Goal: Information Seeking & Learning: Learn about a topic

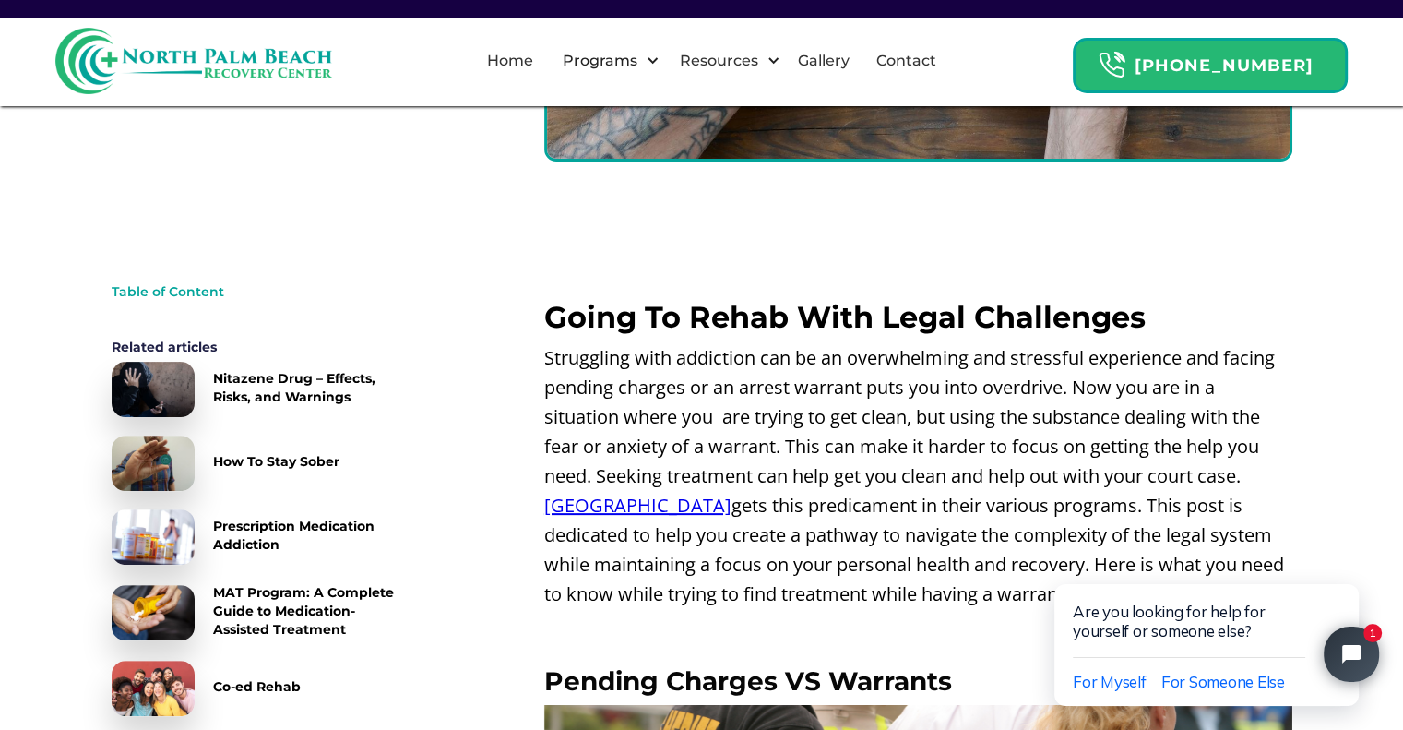
scroll to position [462, 0]
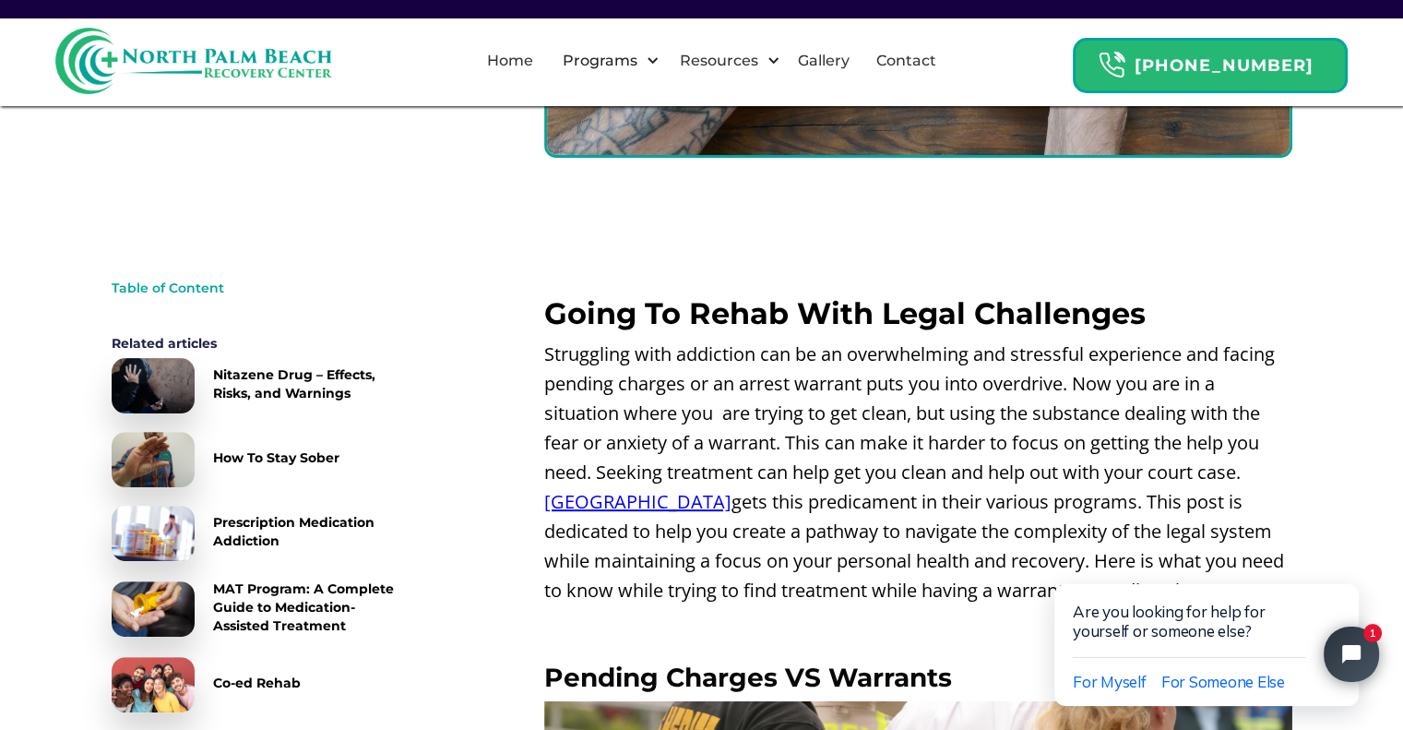
click at [1289, 529] on html "Are you looking for help for yourself or someone else? For Myself For Someone E…" at bounding box center [1209, 628] width 387 height 204
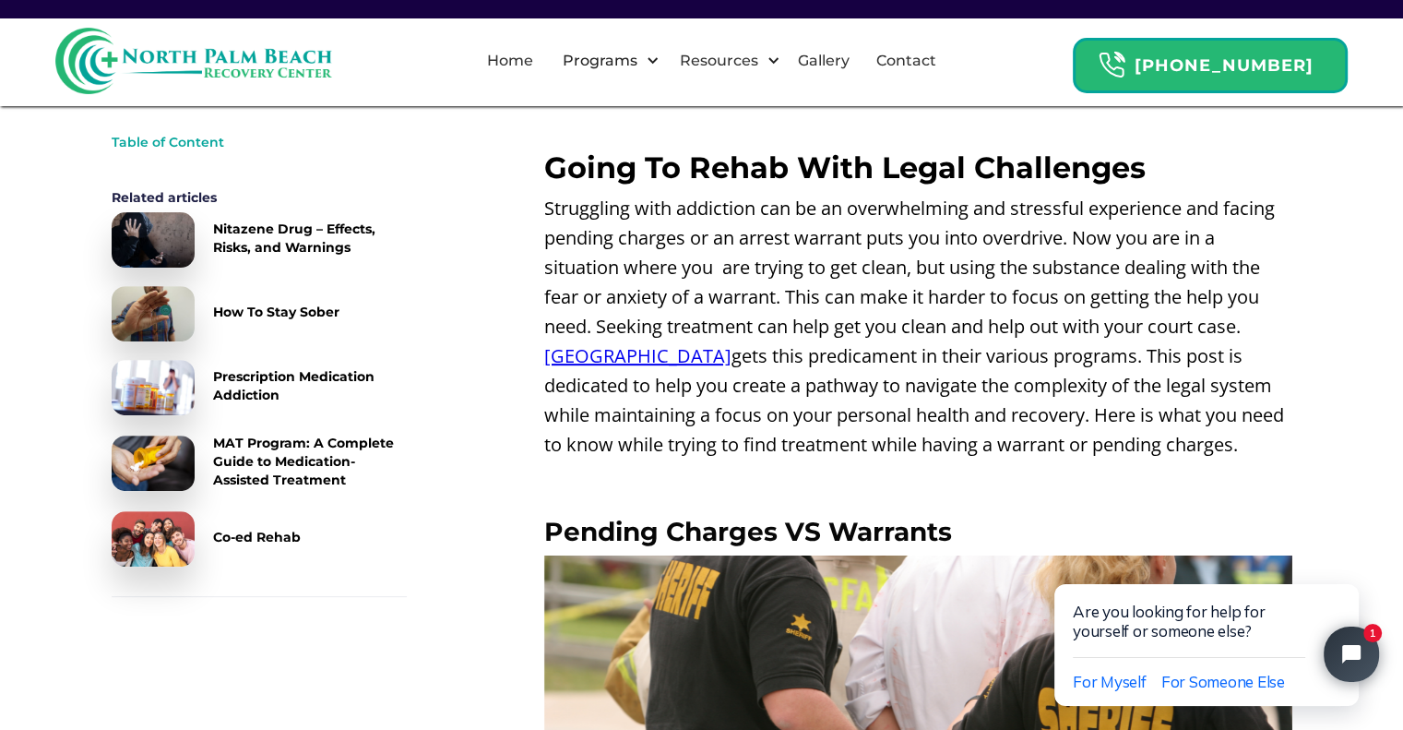
scroll to position [609, 0]
click at [1241, 529] on html "Are you looking for help for yourself or someone else? For Myself For Someone E…" at bounding box center [1209, 628] width 387 height 204
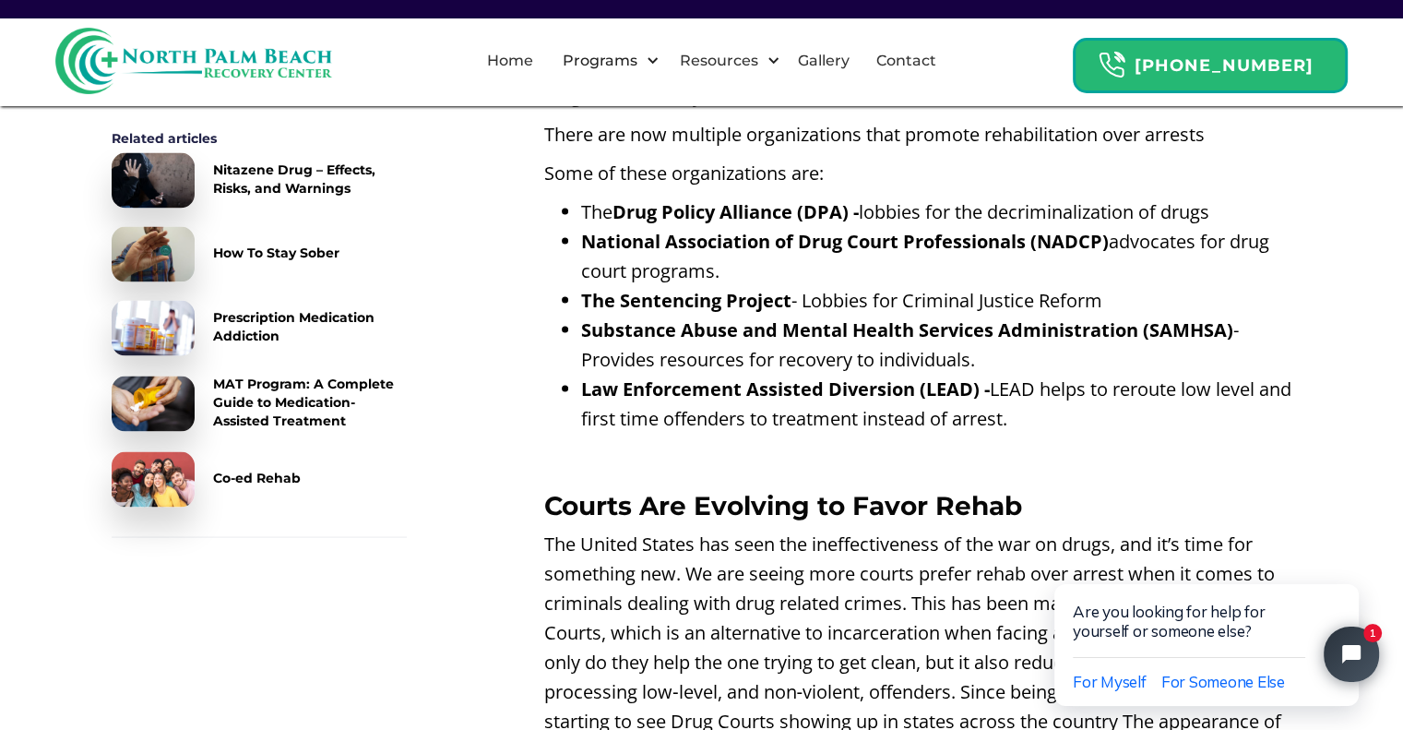
scroll to position [3424, 0]
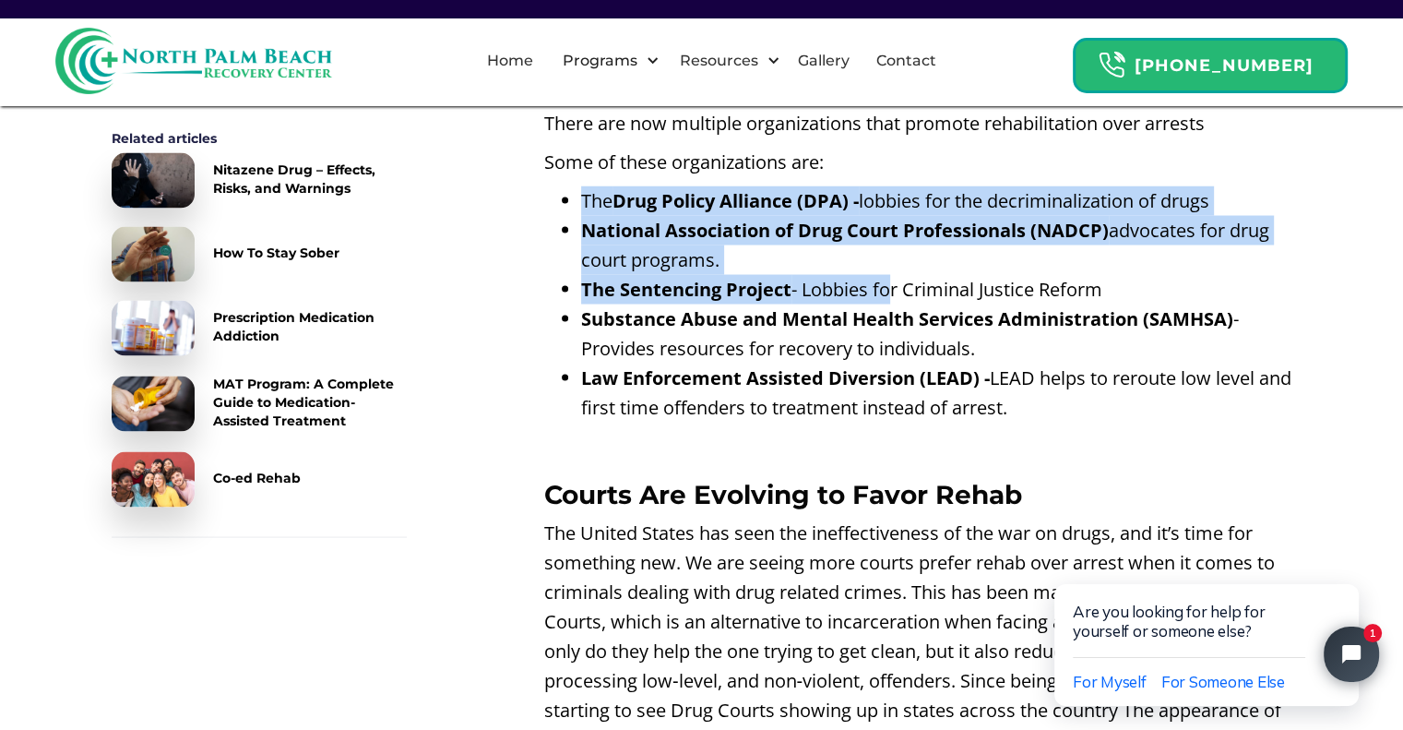
drag, startPoint x: 546, startPoint y: 220, endPoint x: 895, endPoint y: 303, distance: 358.2
click at [895, 303] on ul "The Drug Policy Alliance (DPA) - lobbies for the decriminalization of drugs Nat…" at bounding box center [918, 303] width 748 height 236
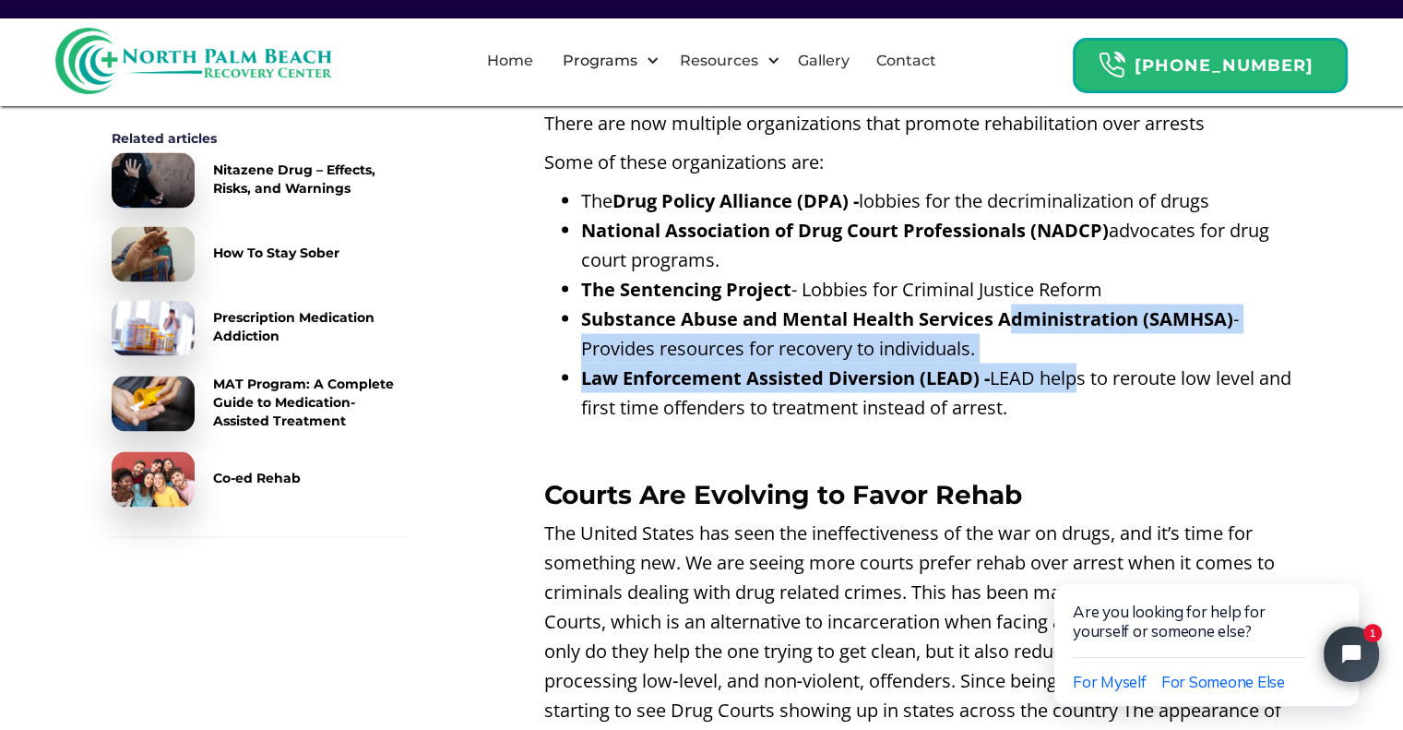
drag, startPoint x: 1015, startPoint y: 357, endPoint x: 1078, endPoint y: 417, distance: 87.4
click at [1078, 417] on ul "The Drug Policy Alliance (DPA) - lobbies for the decriminalization of drugs Nat…" at bounding box center [918, 303] width 748 height 236
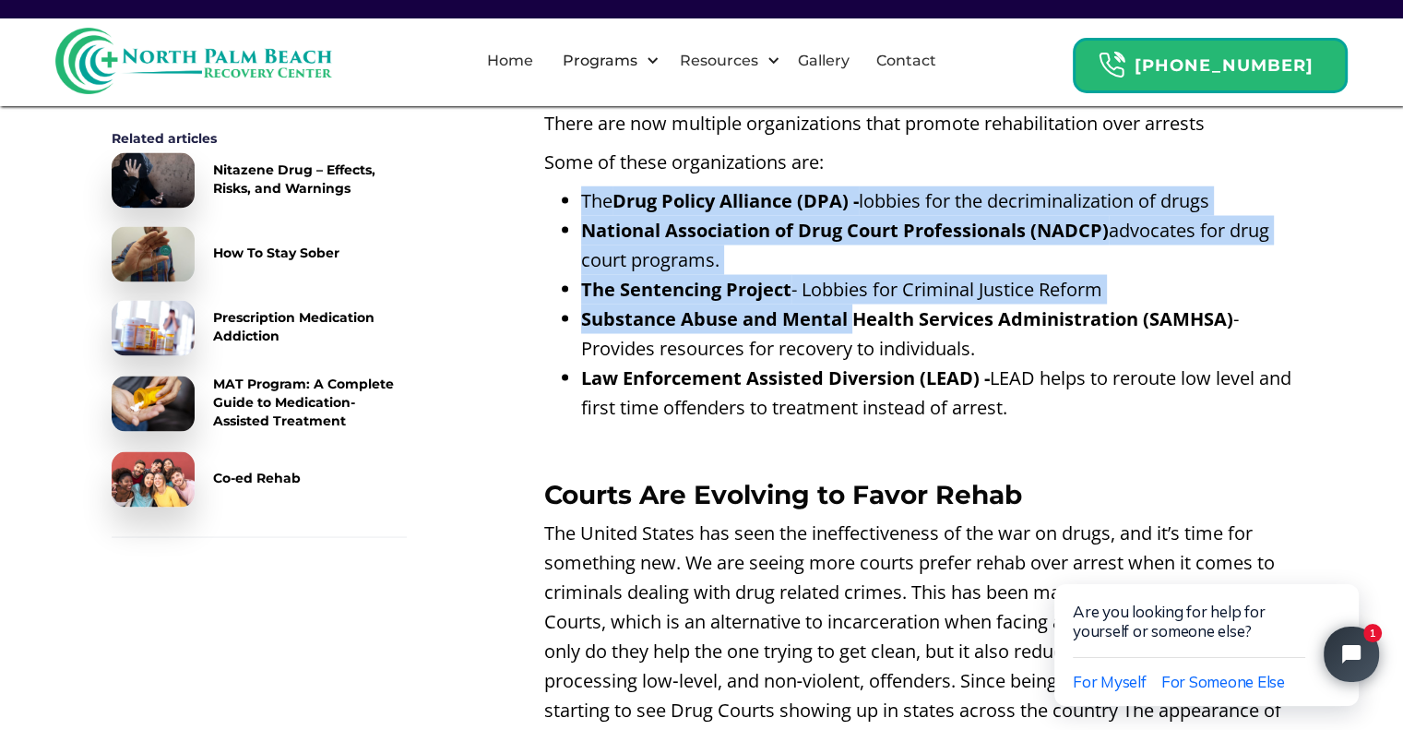
drag, startPoint x: 547, startPoint y: 228, endPoint x: 856, endPoint y: 341, distance: 329.2
click at [856, 341] on ul "The Drug Policy Alliance (DPA) - lobbies for the decriminalization of drugs Nat…" at bounding box center [918, 303] width 748 height 236
click at [555, 219] on ul "The Drug Policy Alliance (DPA) - lobbies for the decriminalization of drugs Nat…" at bounding box center [918, 303] width 748 height 236
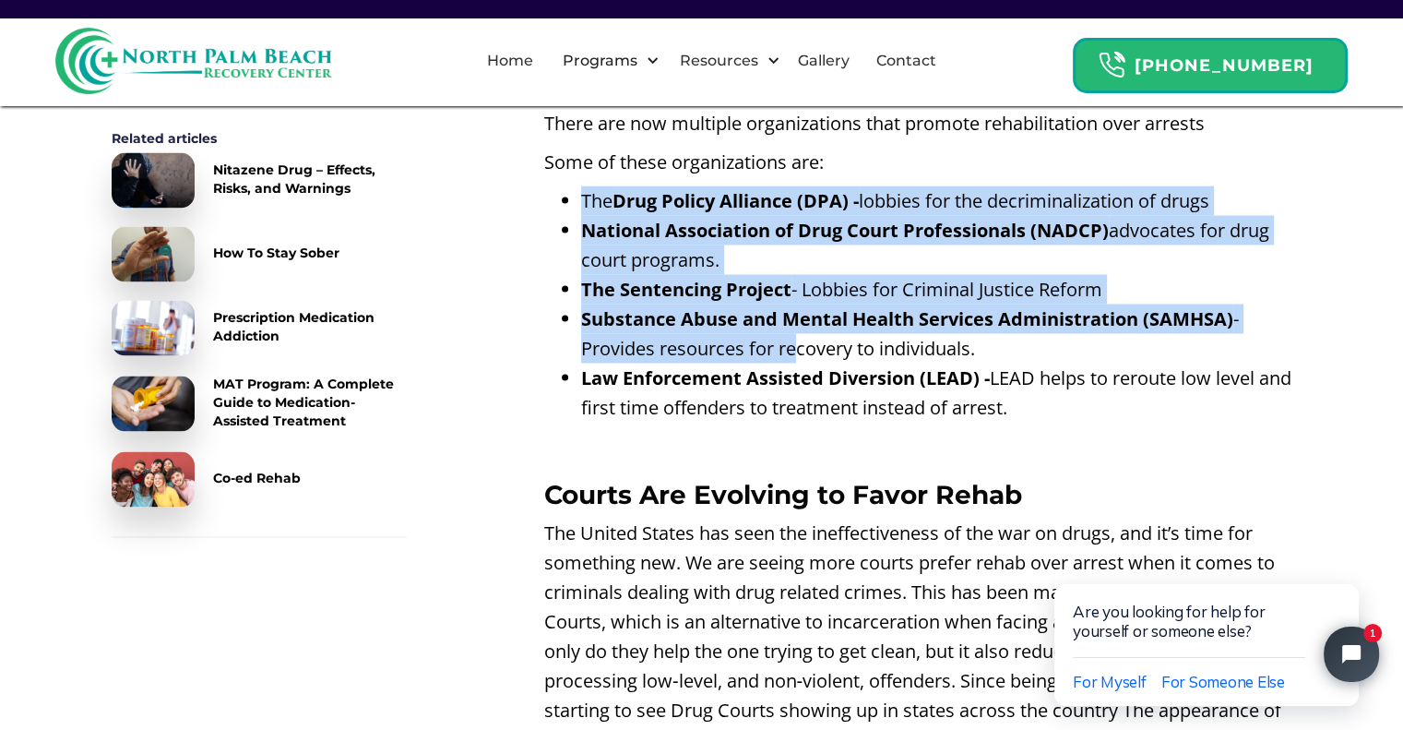
drag, startPoint x: 552, startPoint y: 218, endPoint x: 797, endPoint y: 383, distance: 295.7
click at [797, 383] on ul "The Drug Policy Alliance (DPA) - lobbies for the decriminalization of drugs Nat…" at bounding box center [918, 303] width 748 height 236
click at [544, 217] on ul "The Drug Policy Alliance (DPA) - lobbies for the decriminalization of drugs Nat…" at bounding box center [918, 303] width 748 height 236
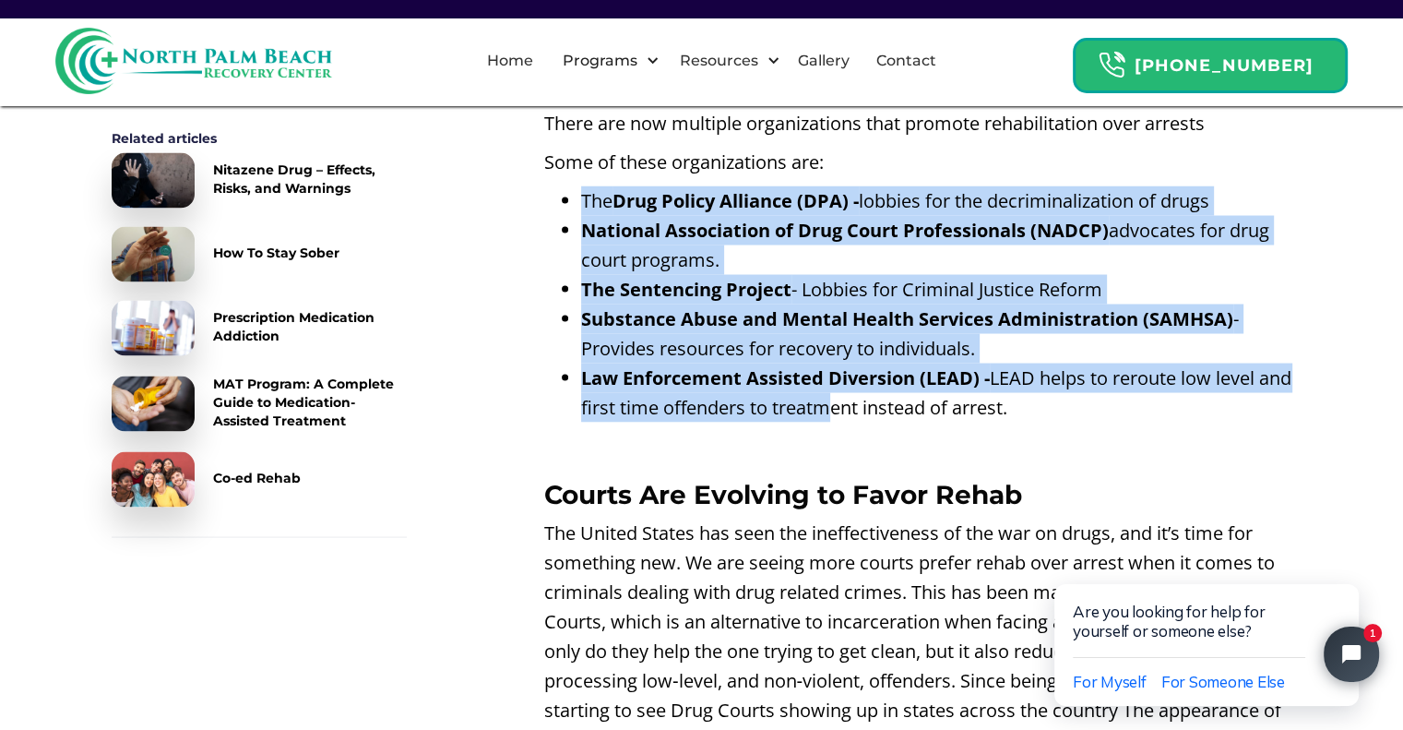
drag, startPoint x: 550, startPoint y: 218, endPoint x: 874, endPoint y: 423, distance: 384.3
click at [874, 422] on ul "The Drug Policy Alliance (DPA) - lobbies for the decriminalization of drugs Nat…" at bounding box center [918, 303] width 748 height 236
click at [553, 220] on ul "The Drug Policy Alliance (DPA) - lobbies for the decriminalization of drugs Nat…" at bounding box center [918, 303] width 748 height 236
drag, startPoint x: 550, startPoint y: 220, endPoint x: 1162, endPoint y: 462, distance: 658.4
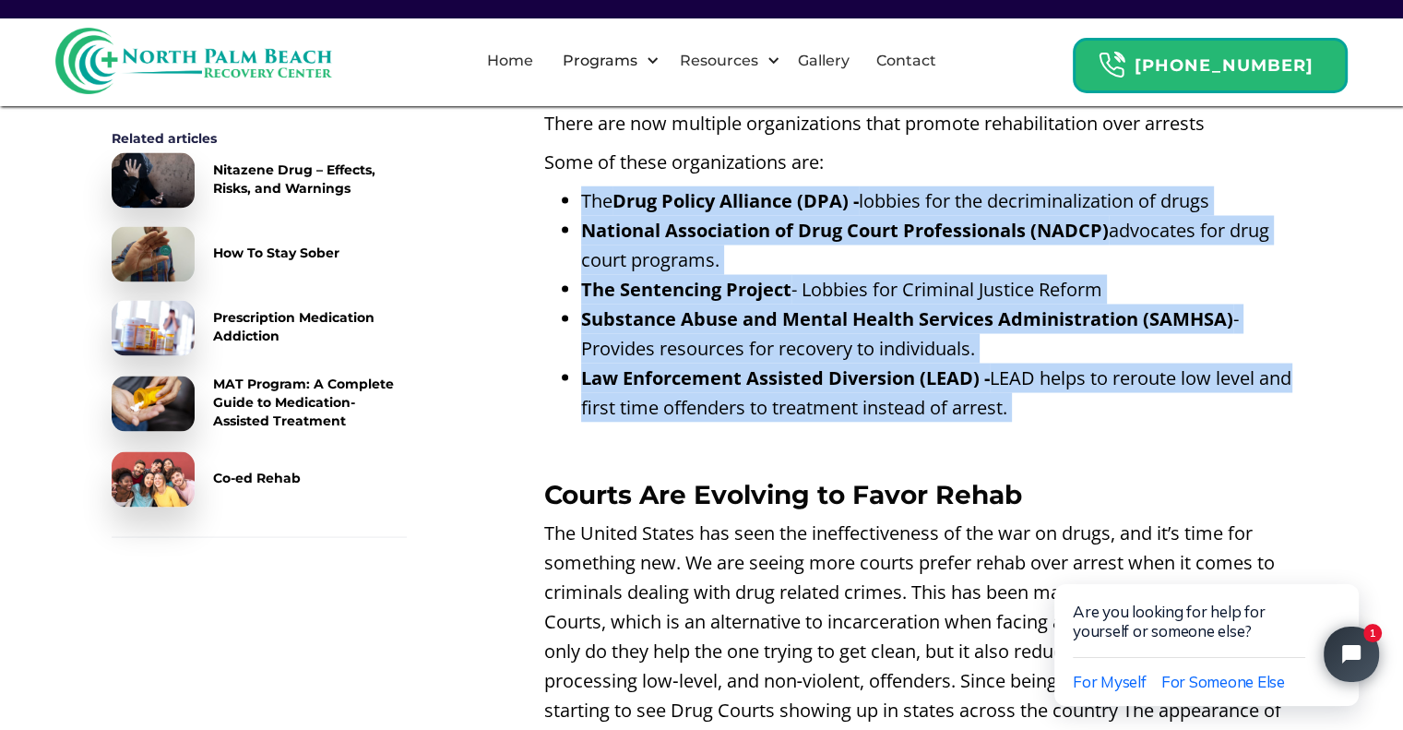
copy div "The Drug Policy Alliance (DPA) - lobbies for the decriminalization of drugs Nat…"
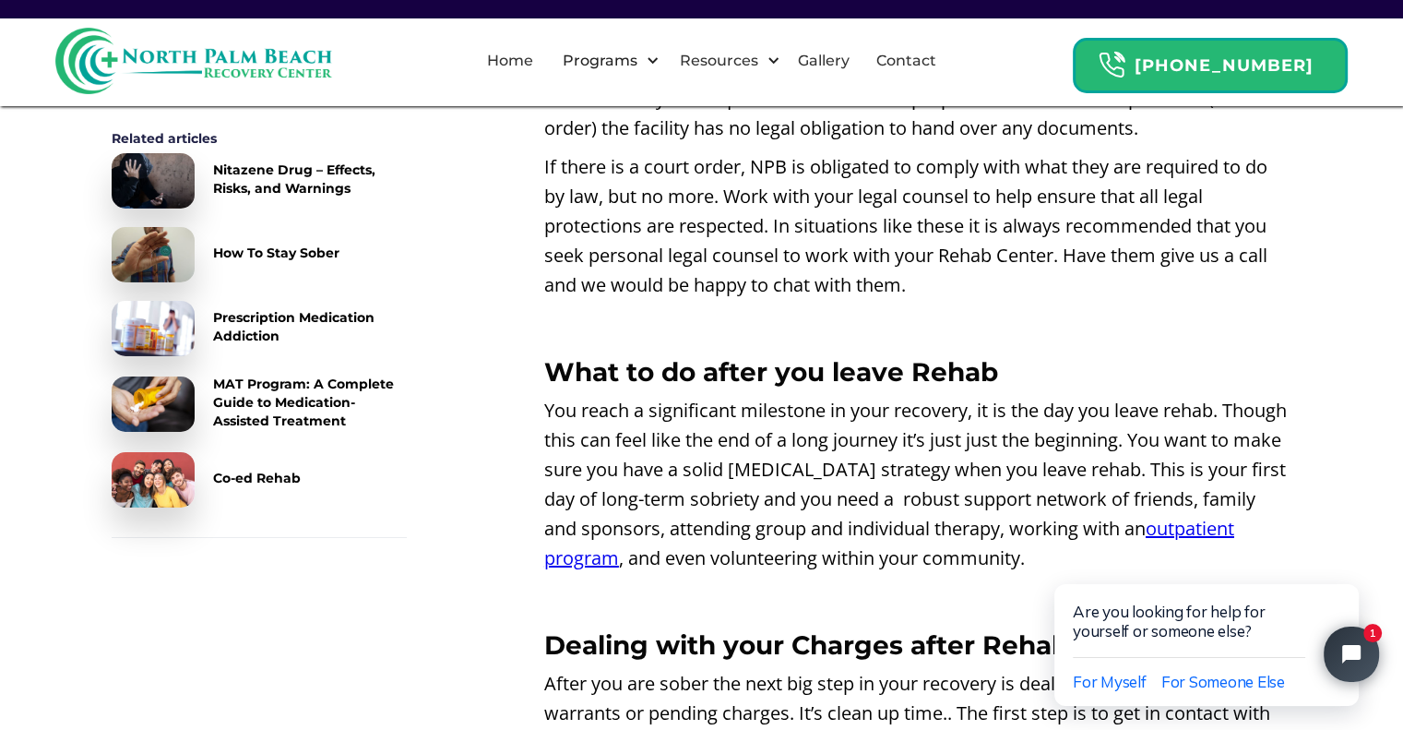
scroll to position [6409, 0]
